Goal: Task Accomplishment & Management: Manage account settings

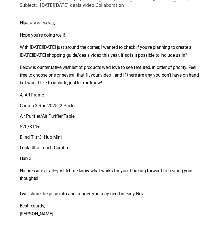
scroll to position [2181, 0]
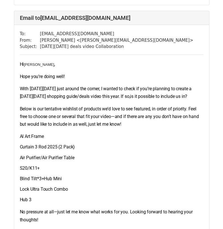
scroll to position [1360, 0]
